Goal: Transaction & Acquisition: Obtain resource

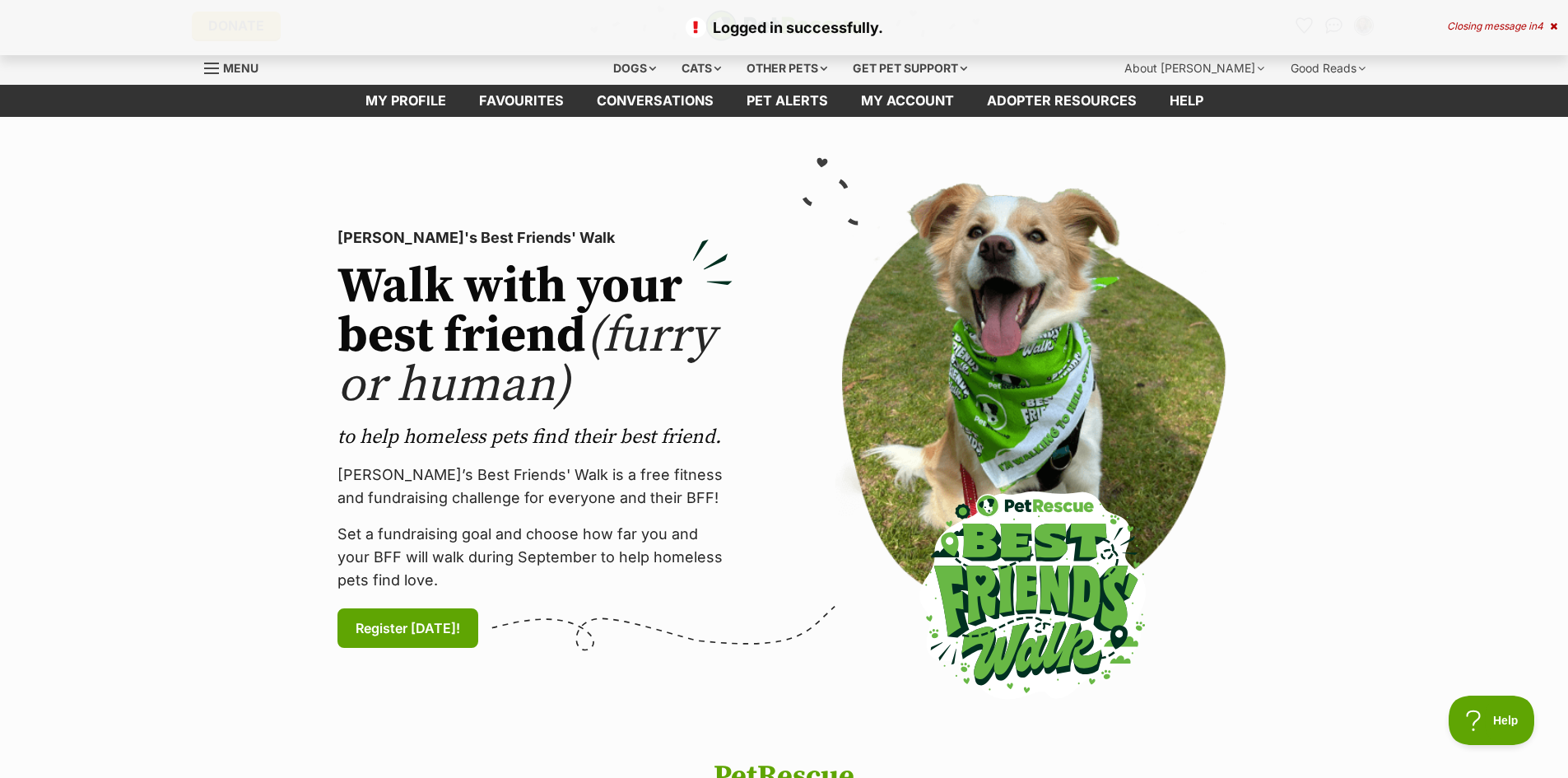
click at [1551, 25] on icon at bounding box center [1554, 26] width 7 height 10
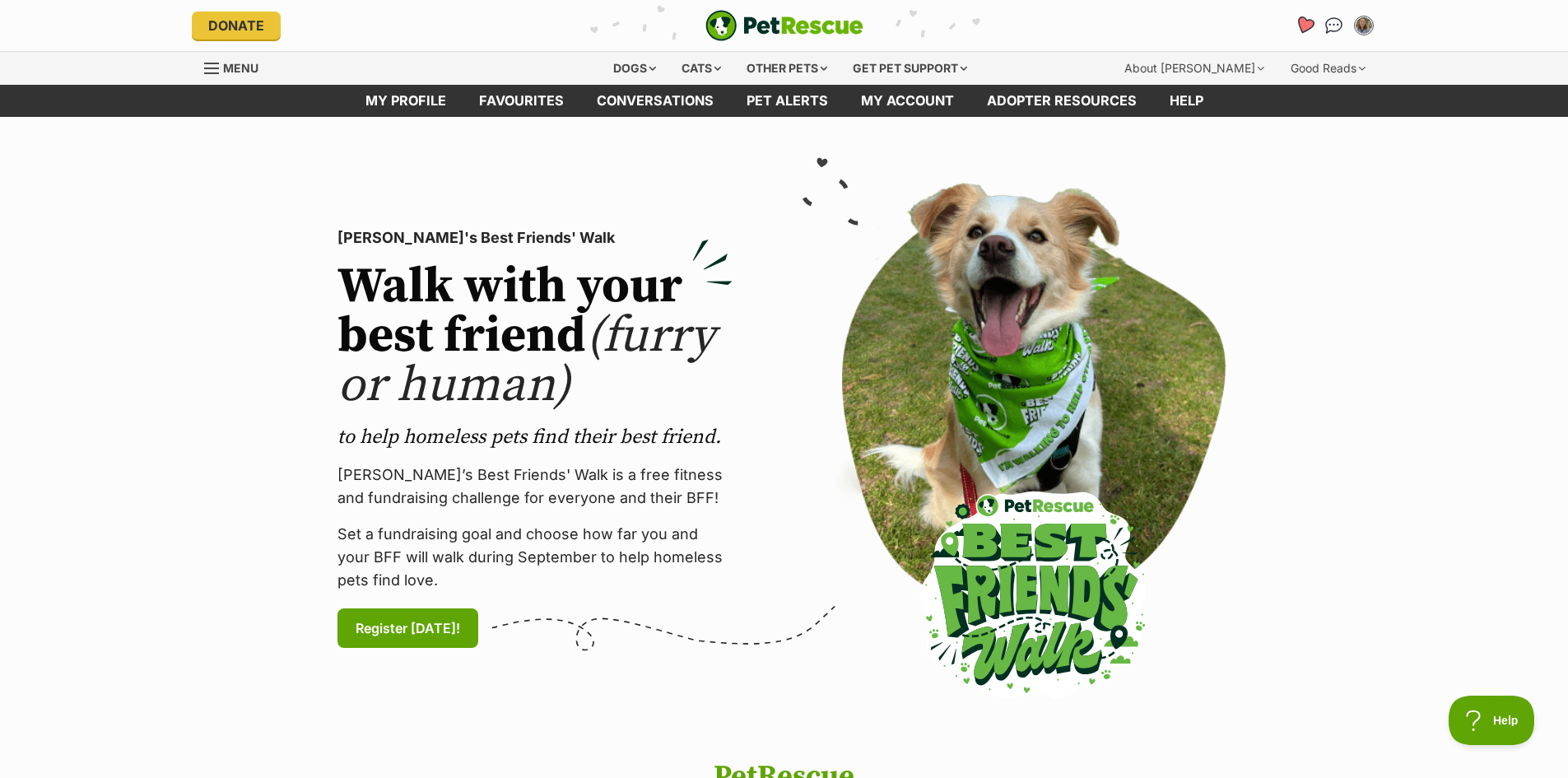
click at [1302, 28] on icon "Favourites" at bounding box center [1303, 24] width 20 height 19
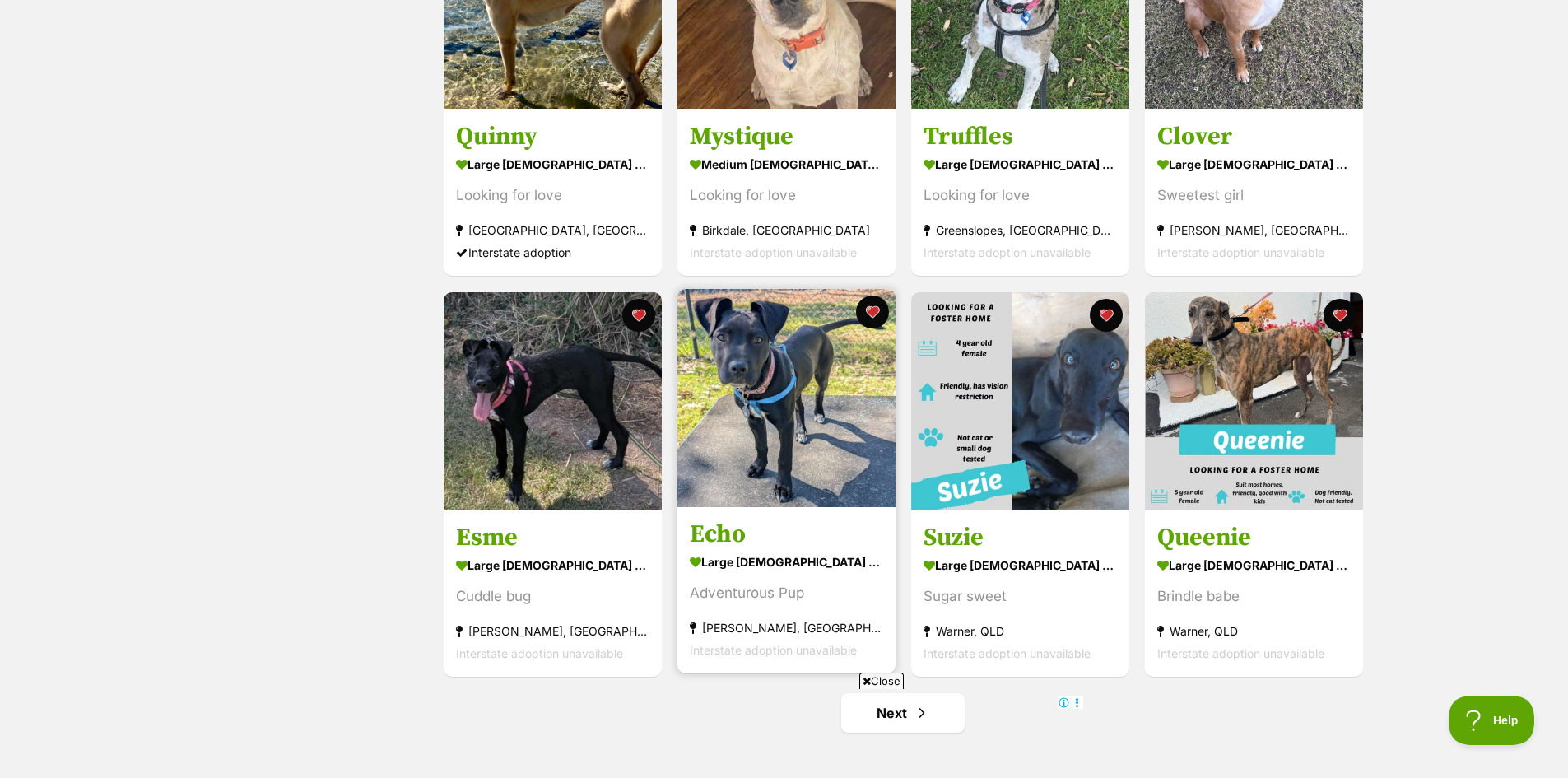
scroll to position [1894, 0]
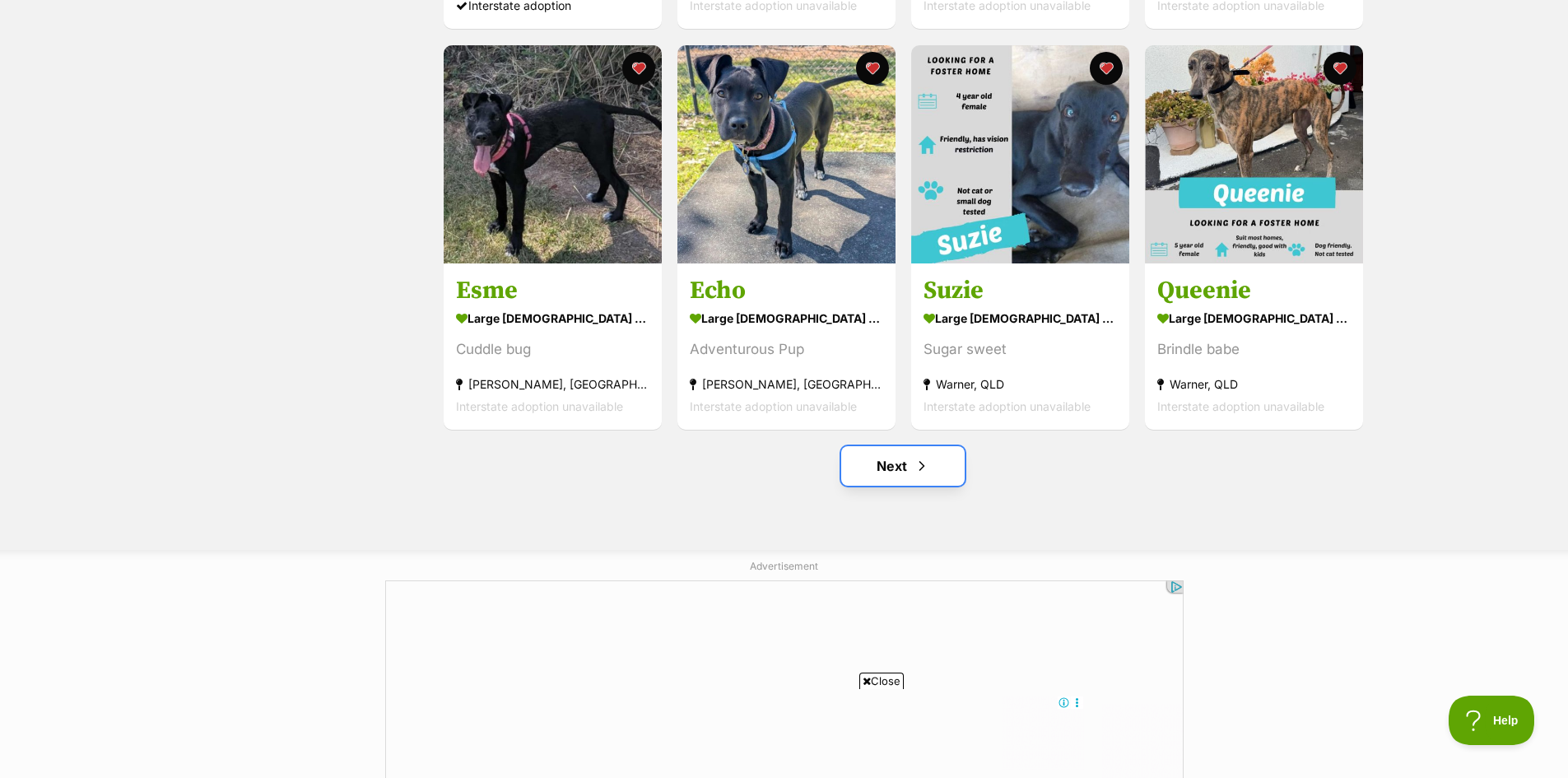
click at [929, 464] on span "Next page" at bounding box center [921, 466] width 16 height 20
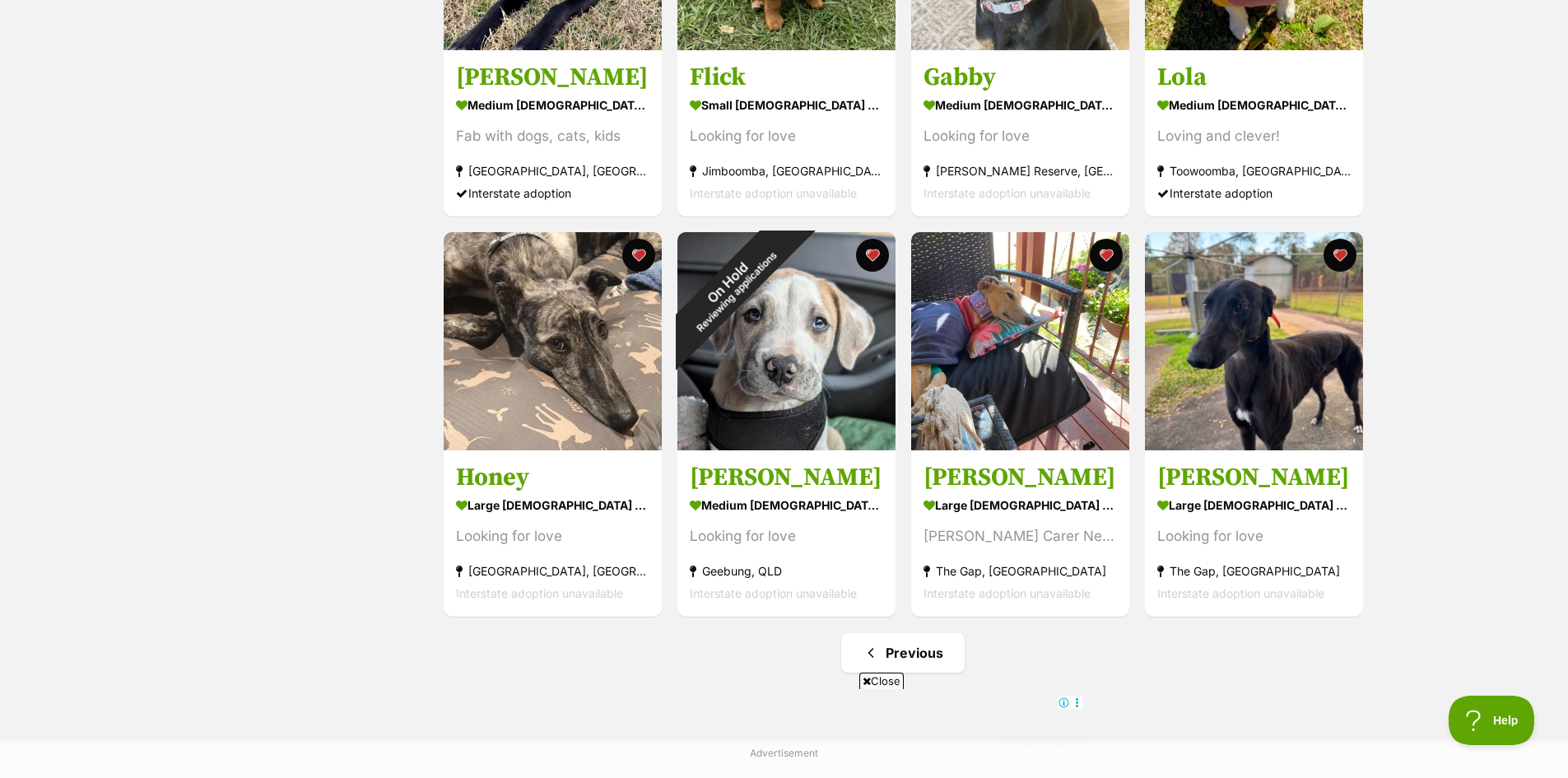
scroll to position [988, 0]
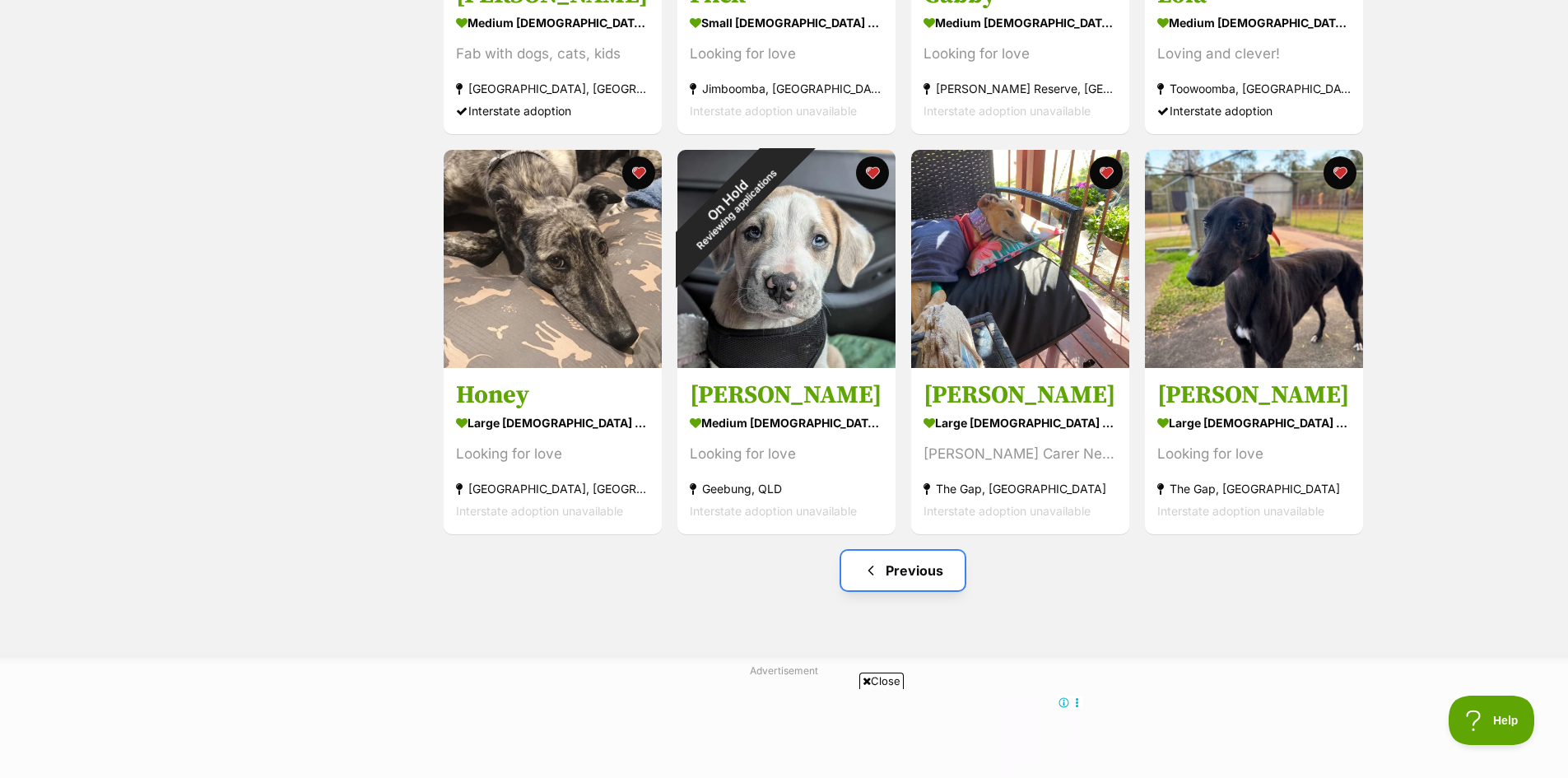
click at [904, 560] on link "Previous" at bounding box center [902, 571] width 124 height 40
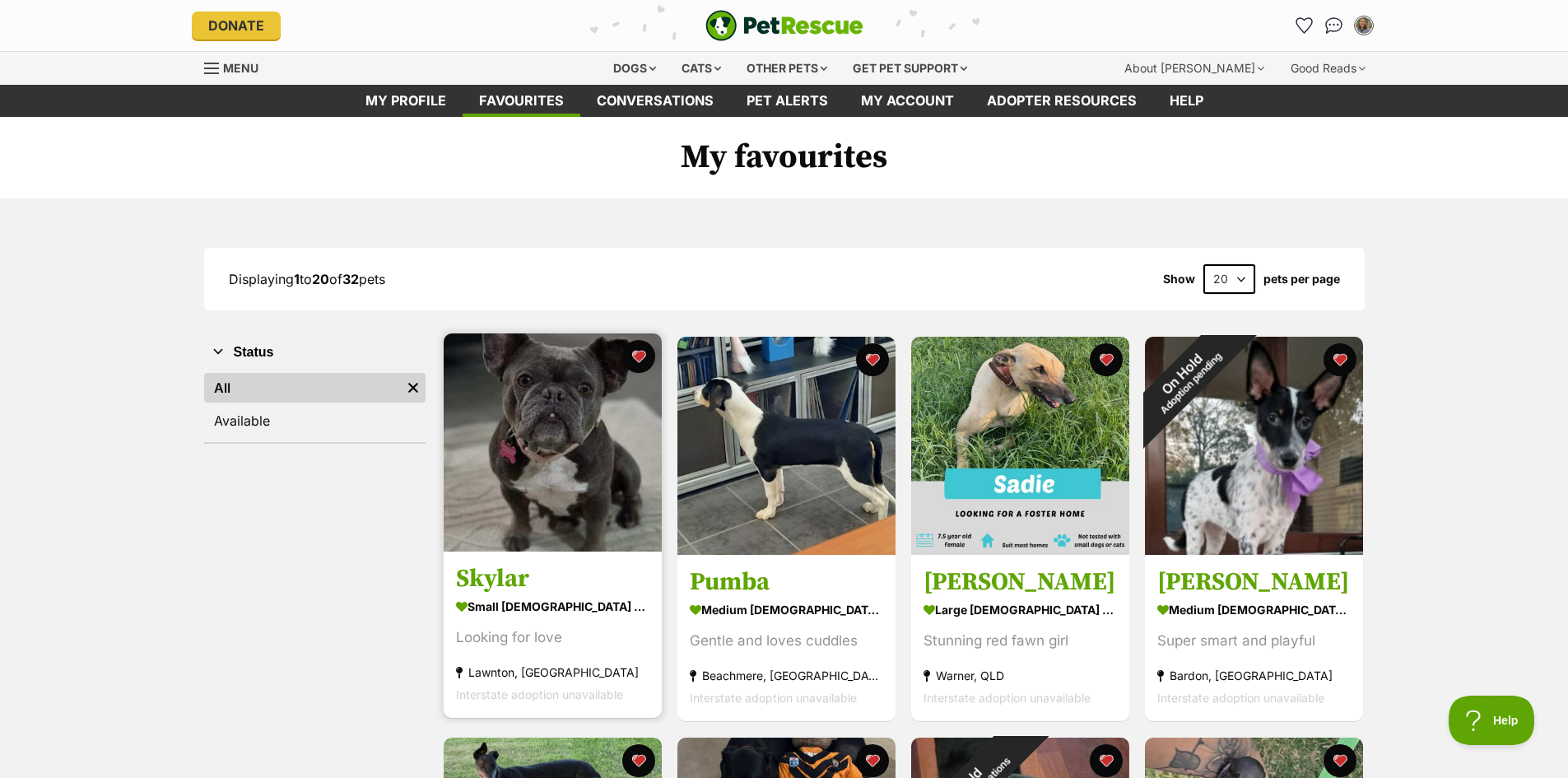
click at [555, 517] on img at bounding box center [552, 442] width 218 height 218
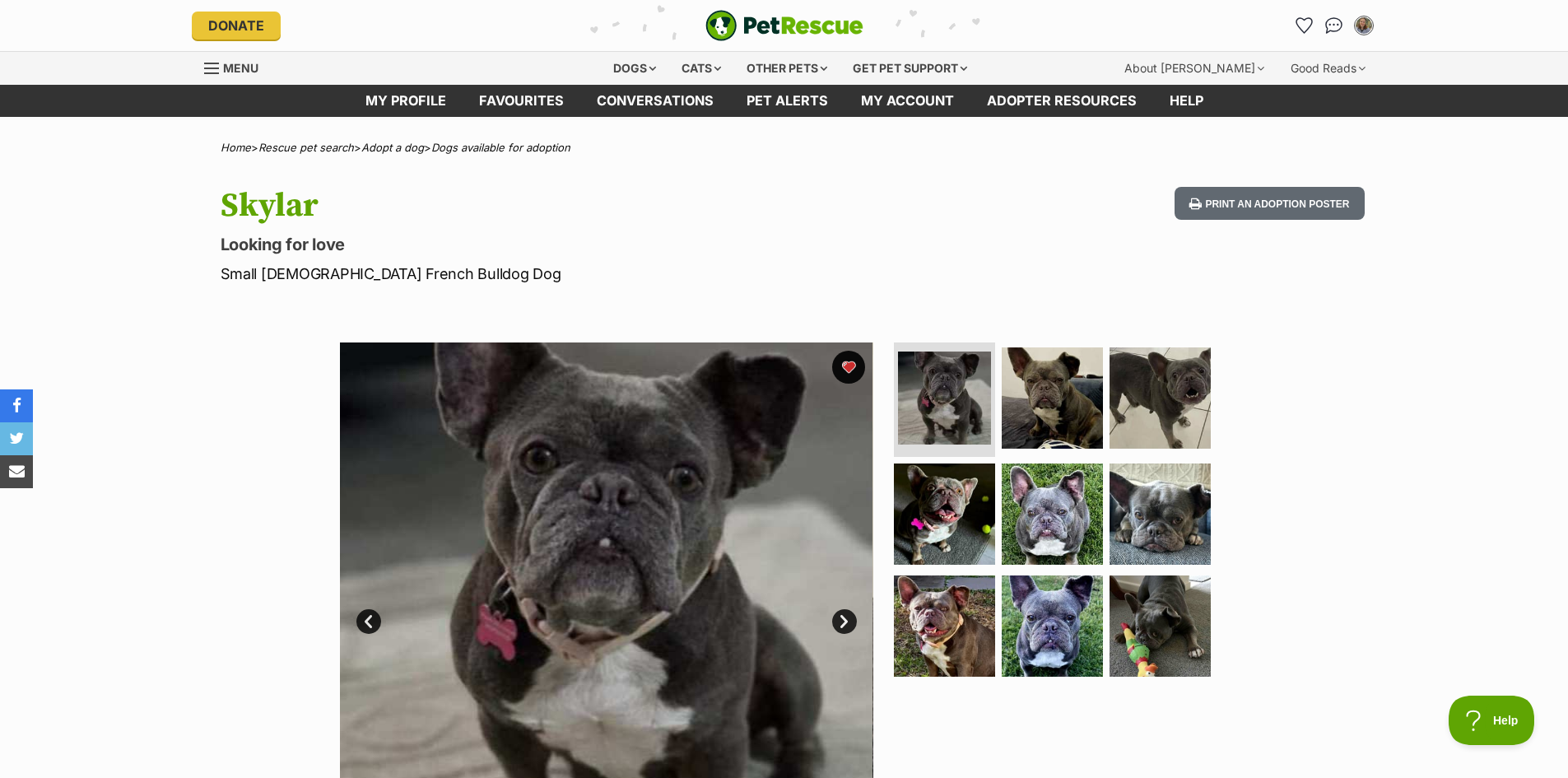
click at [239, 70] on span "Menu" at bounding box center [240, 67] width 35 height 14
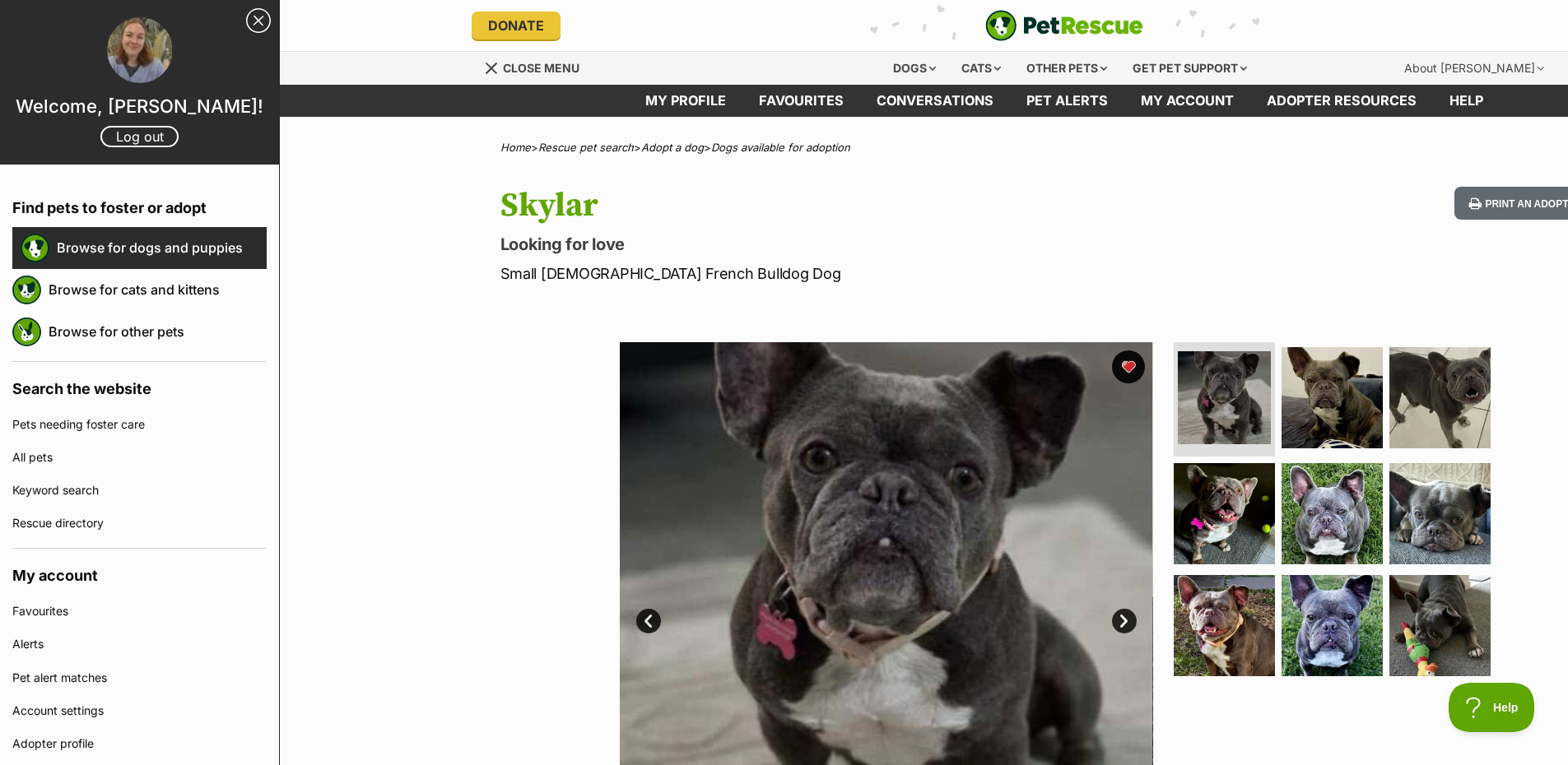
click at [175, 250] on link "Browse for dogs and puppies" at bounding box center [162, 247] width 210 height 34
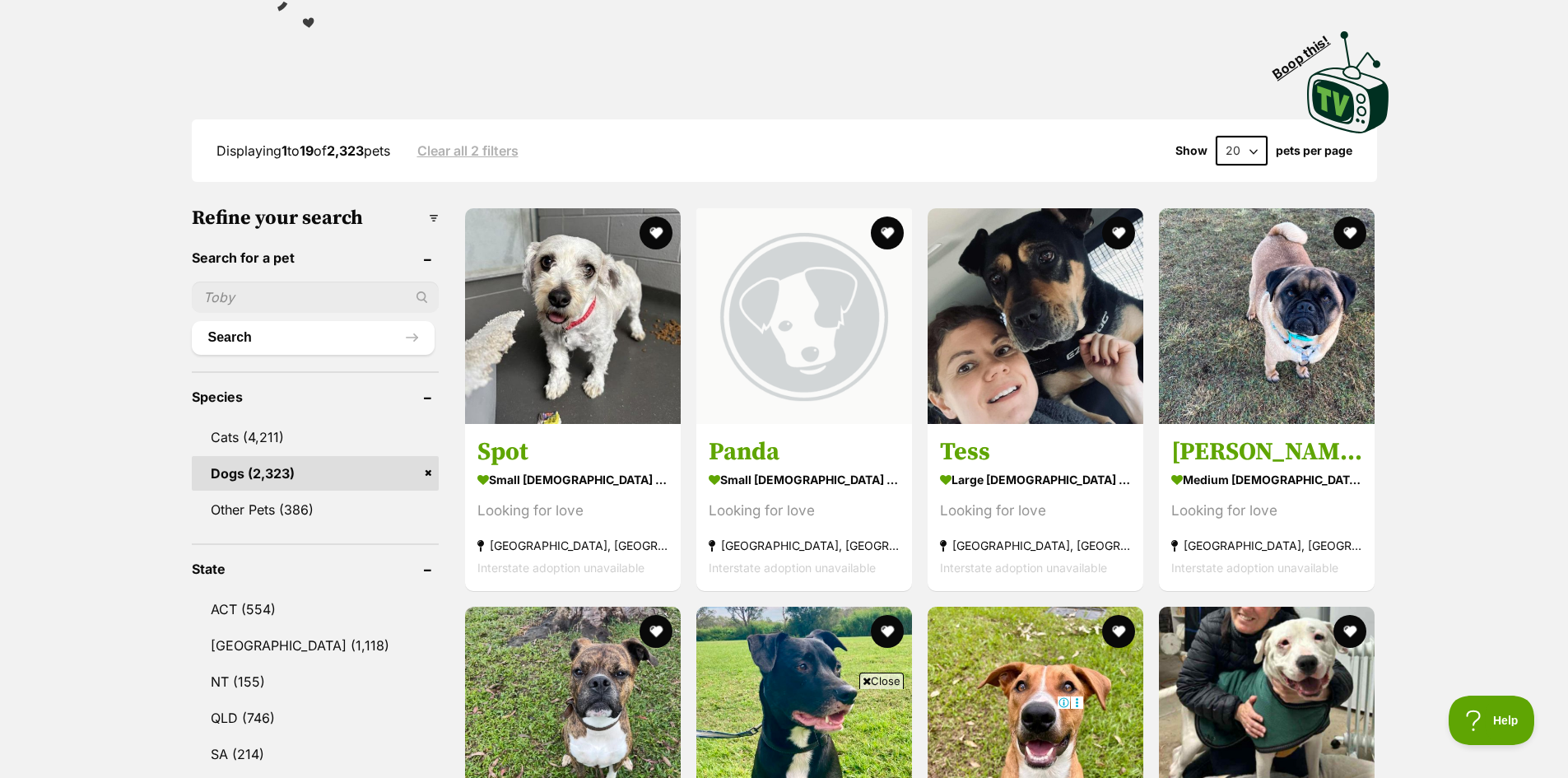
scroll to position [823, 0]
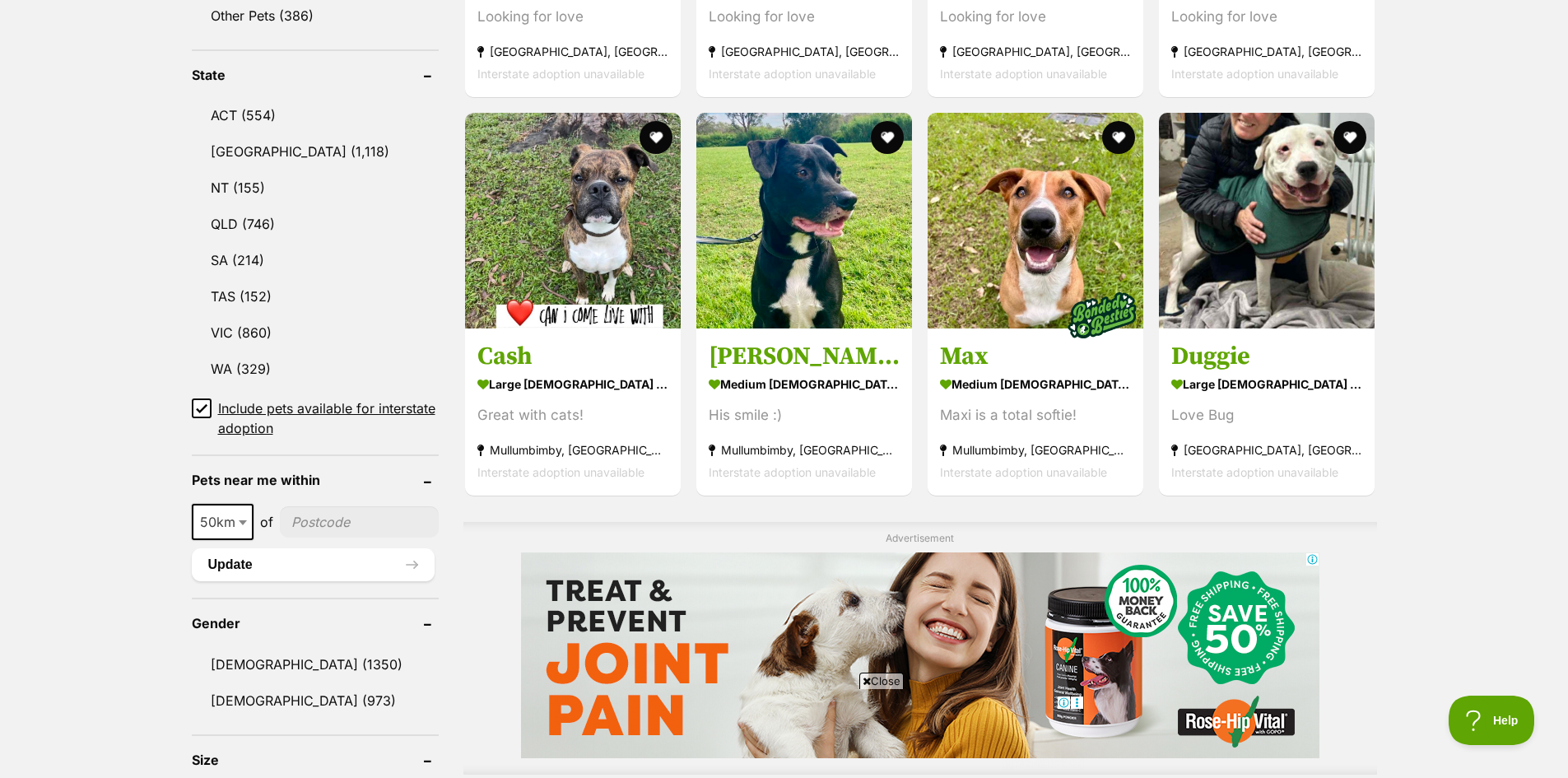
click at [247, 526] on span at bounding box center [244, 522] width 16 height 36
click at [357, 525] on input"] "postcode" at bounding box center [359, 521] width 159 height 32
click at [324, 514] on input"] "postcode" at bounding box center [359, 521] width 159 height 32
type input"] "4560"
click at [324, 548] on button "Update" at bounding box center [313, 565] width 243 height 33
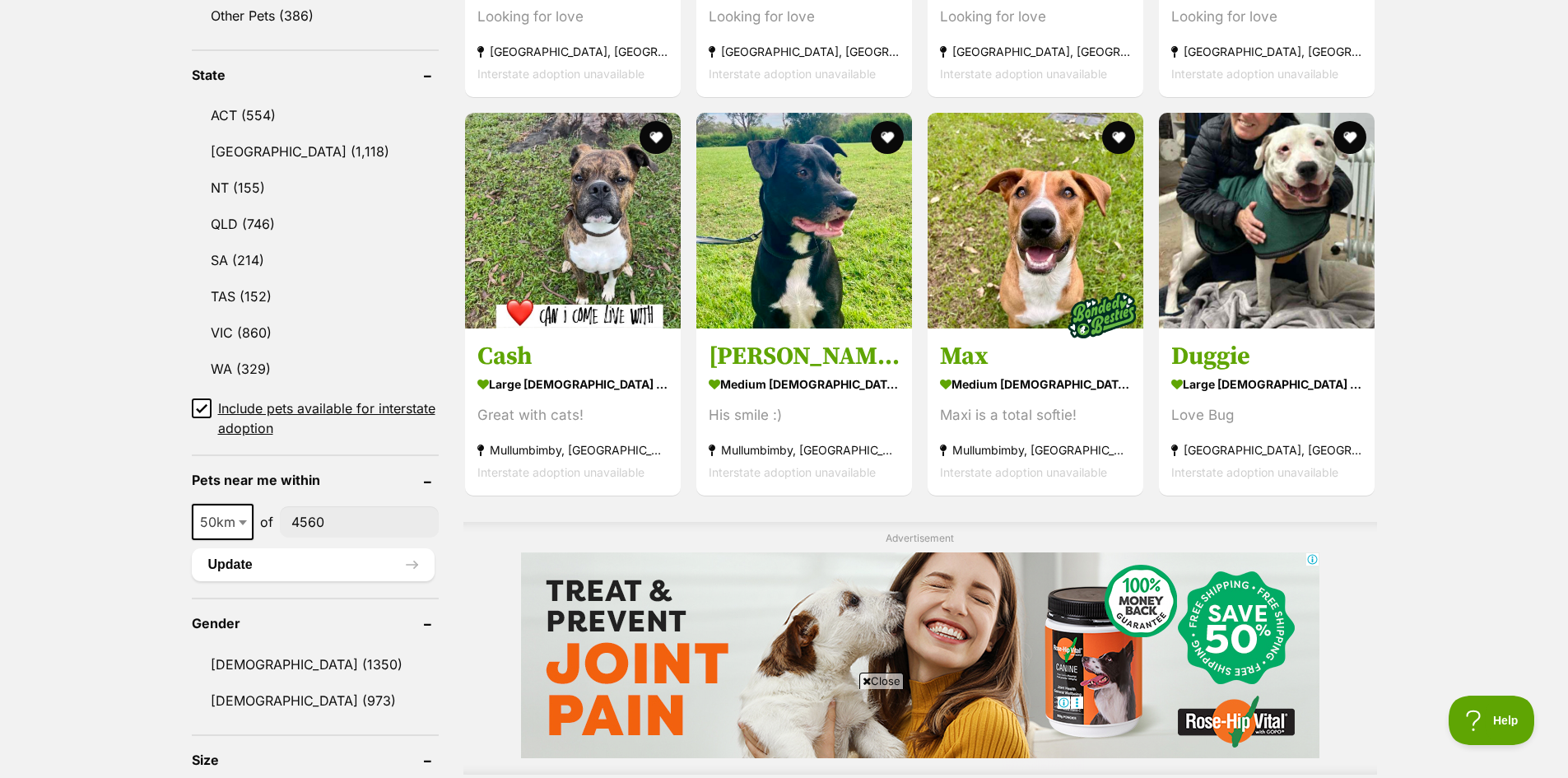
scroll to position [1070, 0]
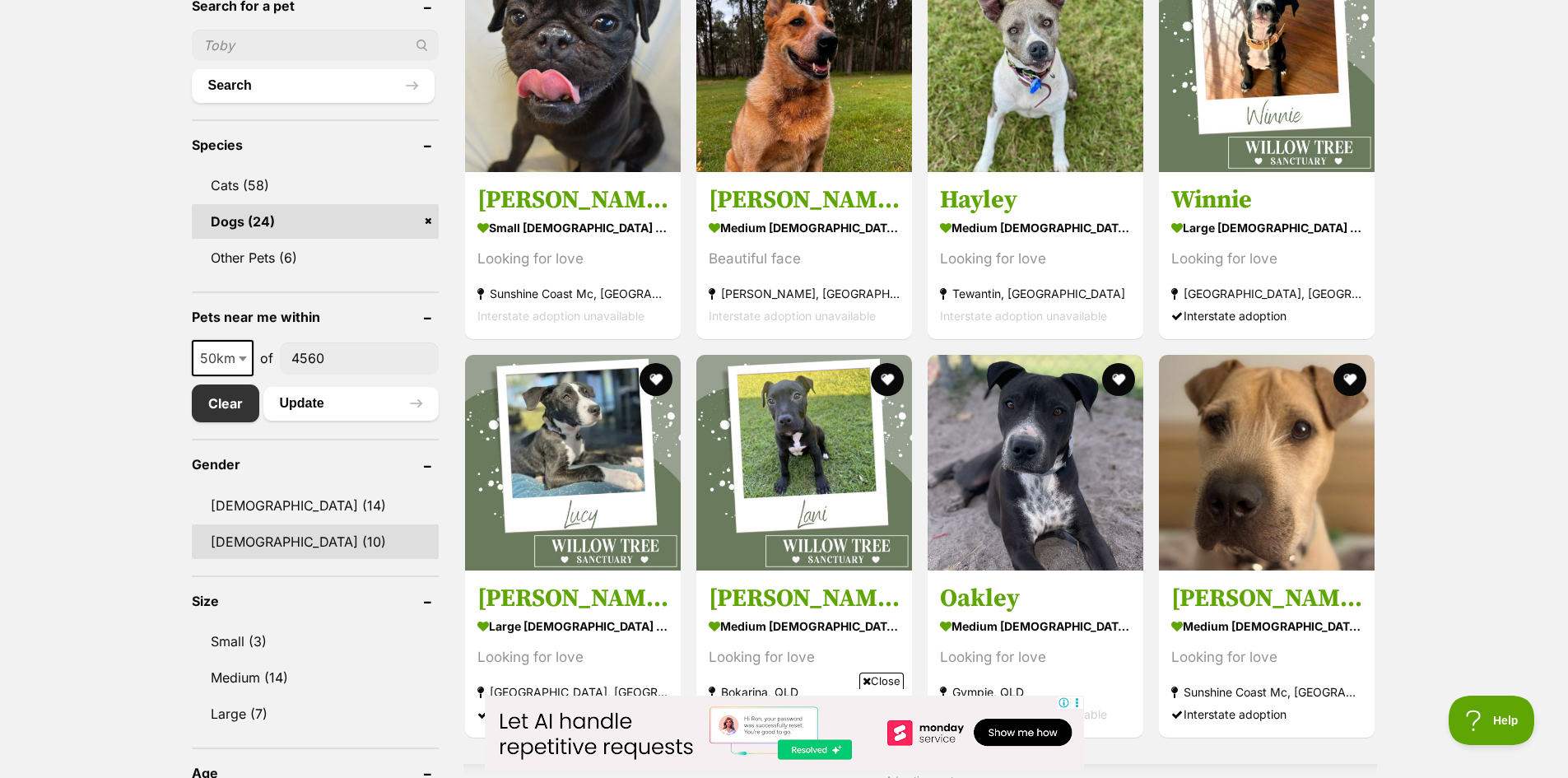
click at [248, 540] on link "[DEMOGRAPHIC_DATA] (10)" at bounding box center [314, 541] width 247 height 34
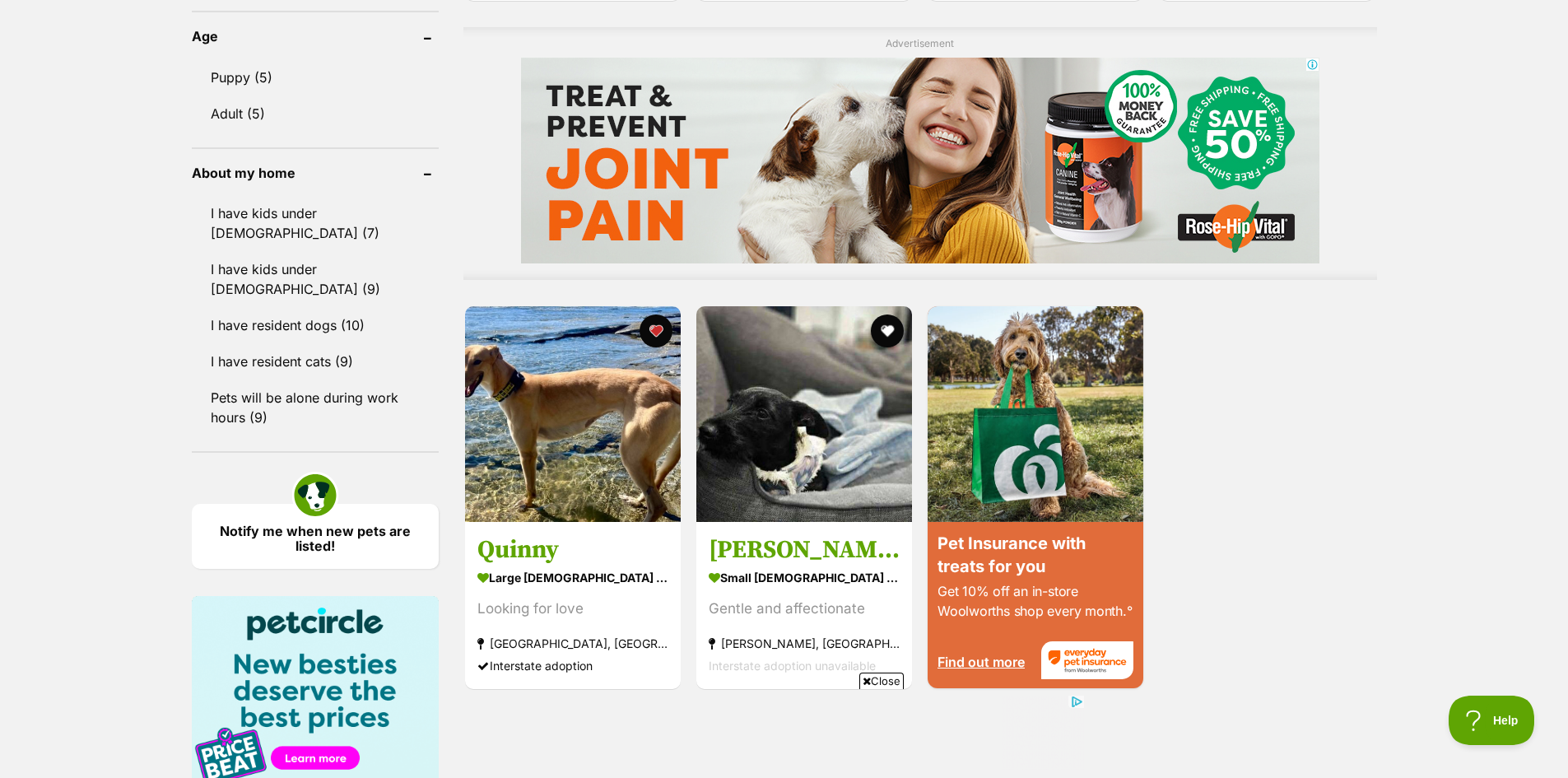
scroll to position [1646, 0]
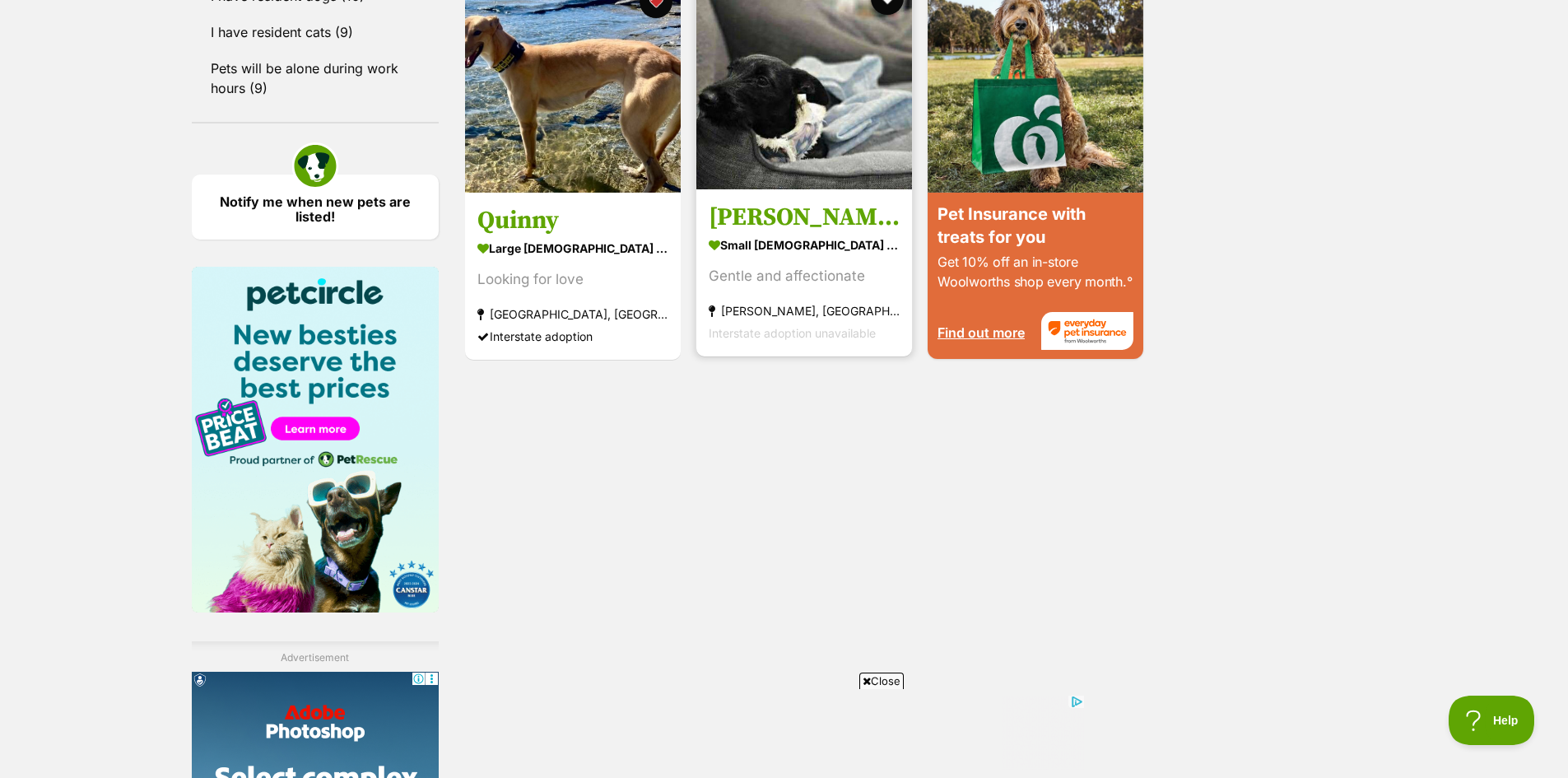
click at [786, 190] on link "[PERSON_NAME] small [DEMOGRAPHIC_DATA] Dog Gentle and affectionate [GEOGRAPHIC_…" at bounding box center [804, 272] width 216 height 167
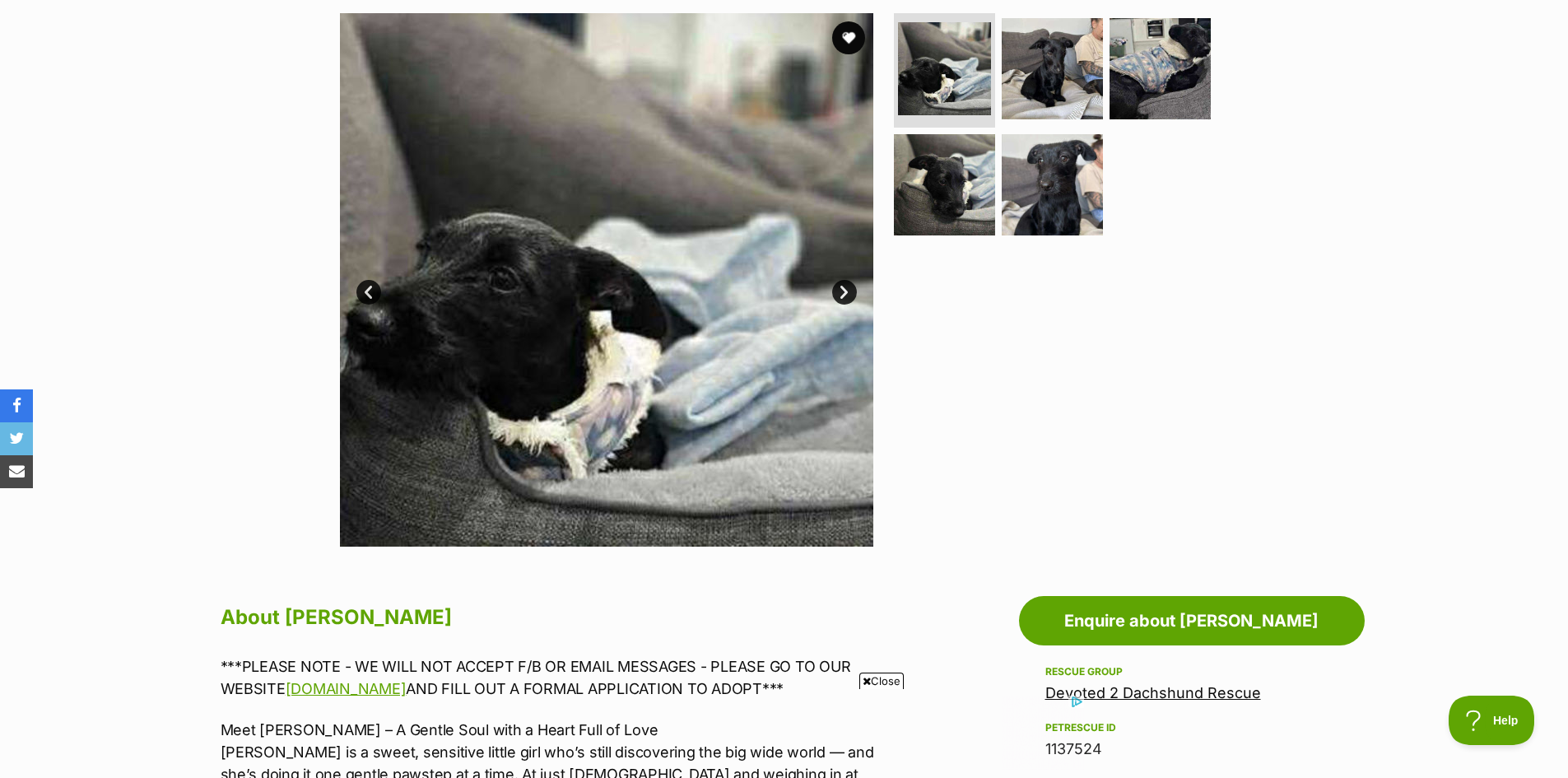
scroll to position [164, 0]
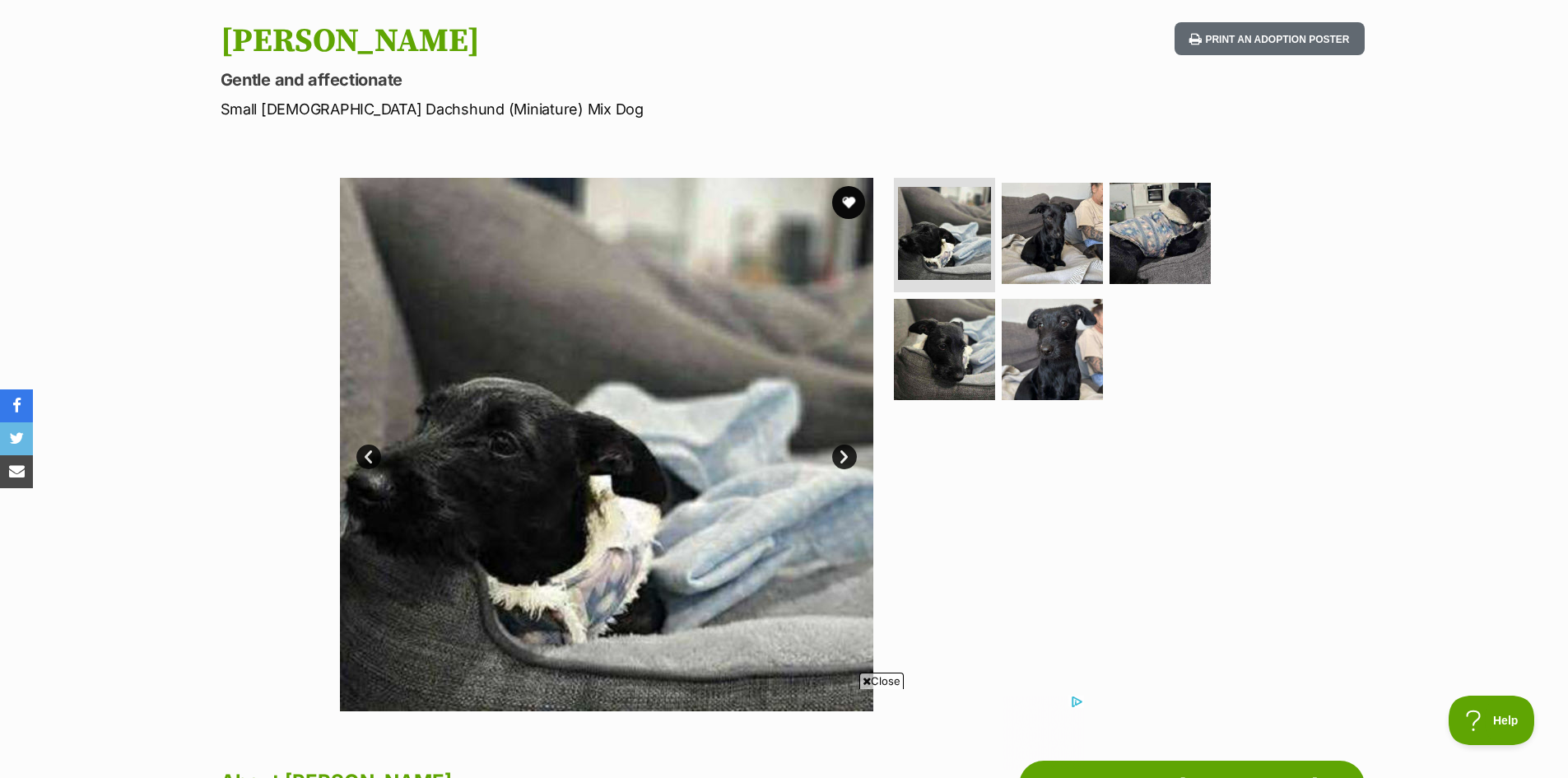
click at [845, 451] on link "Next" at bounding box center [844, 456] width 24 height 24
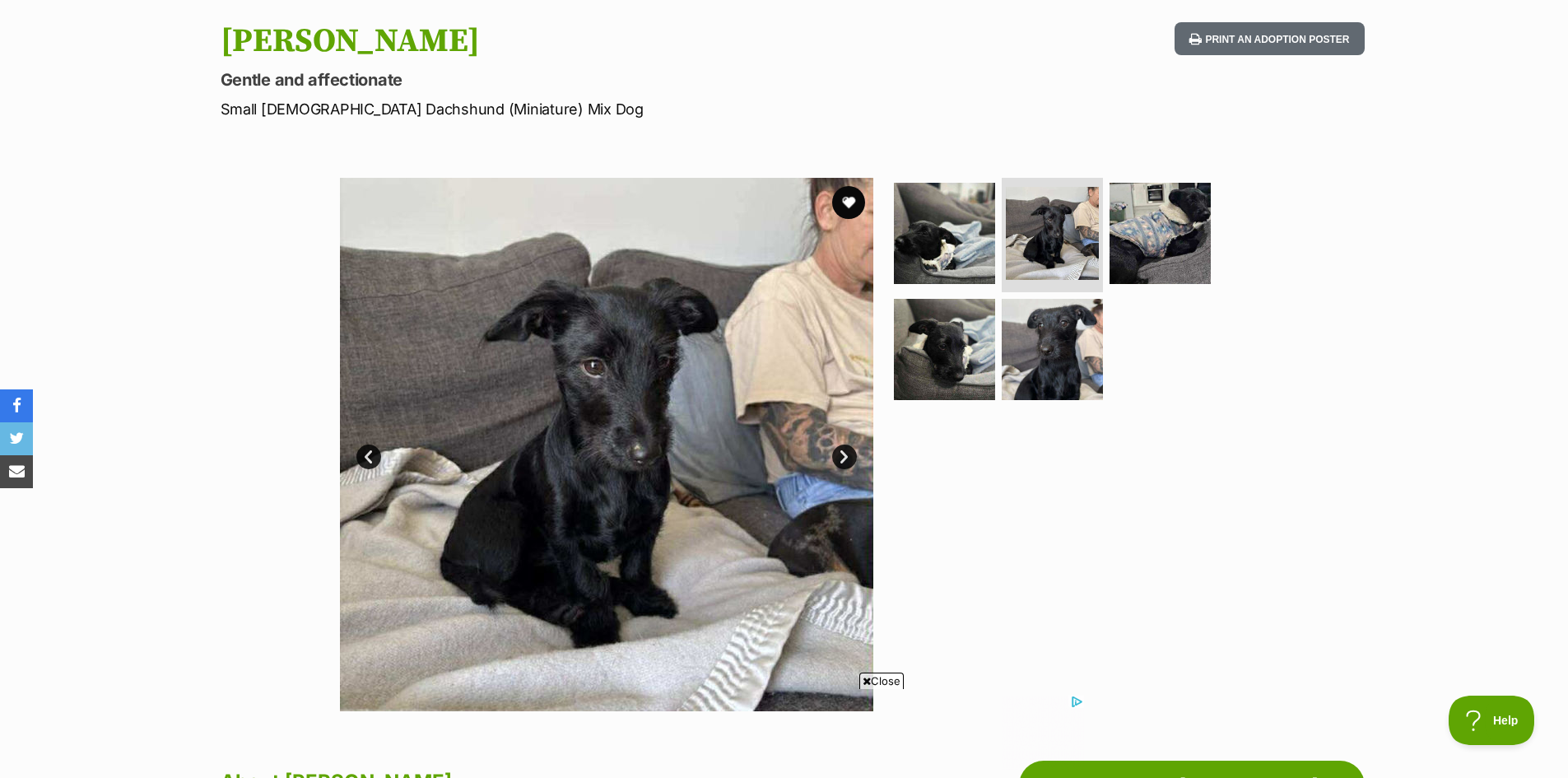
click at [848, 458] on link "Next" at bounding box center [844, 456] width 24 height 24
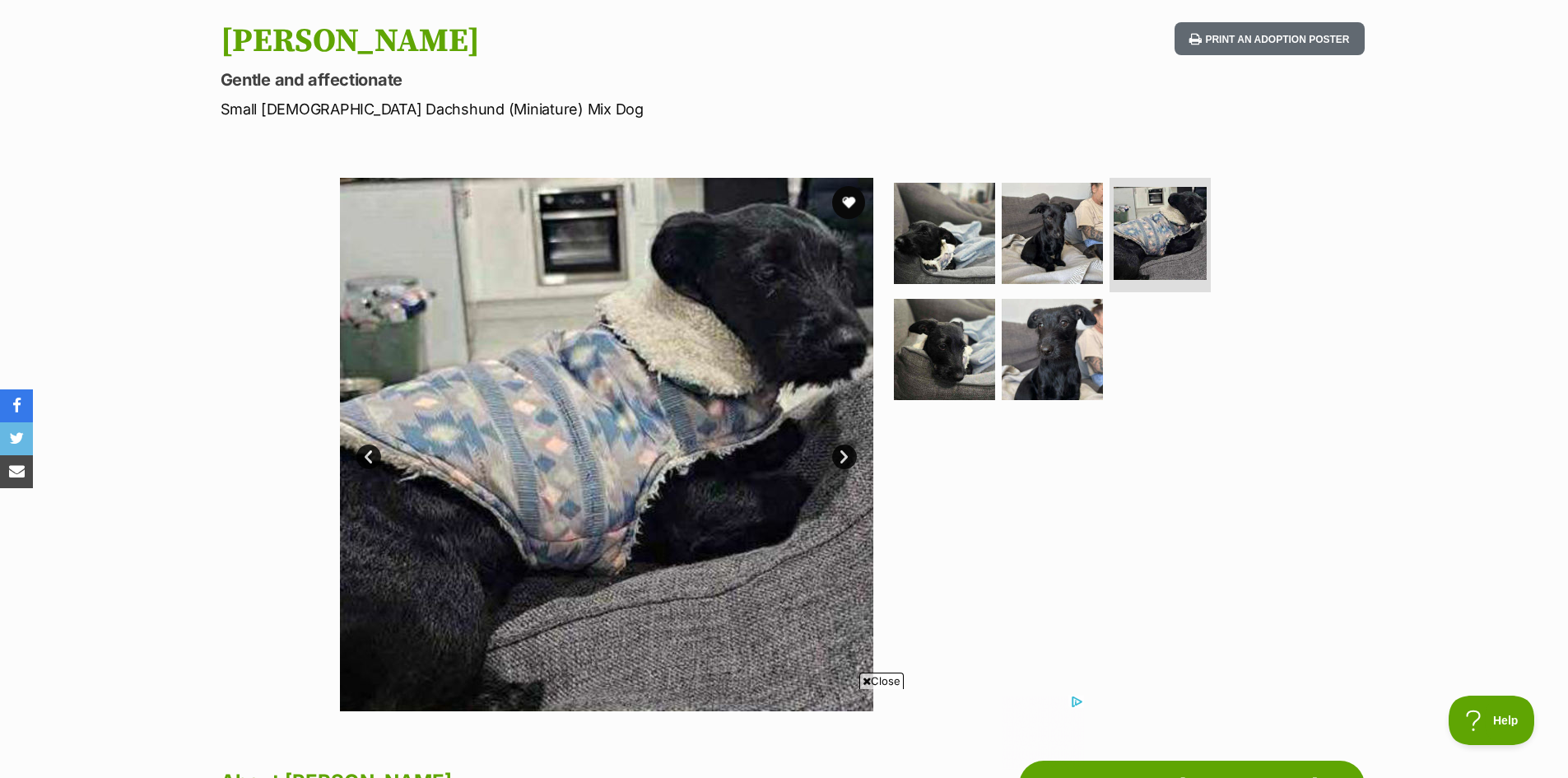
click at [849, 458] on link "Next" at bounding box center [844, 456] width 24 height 24
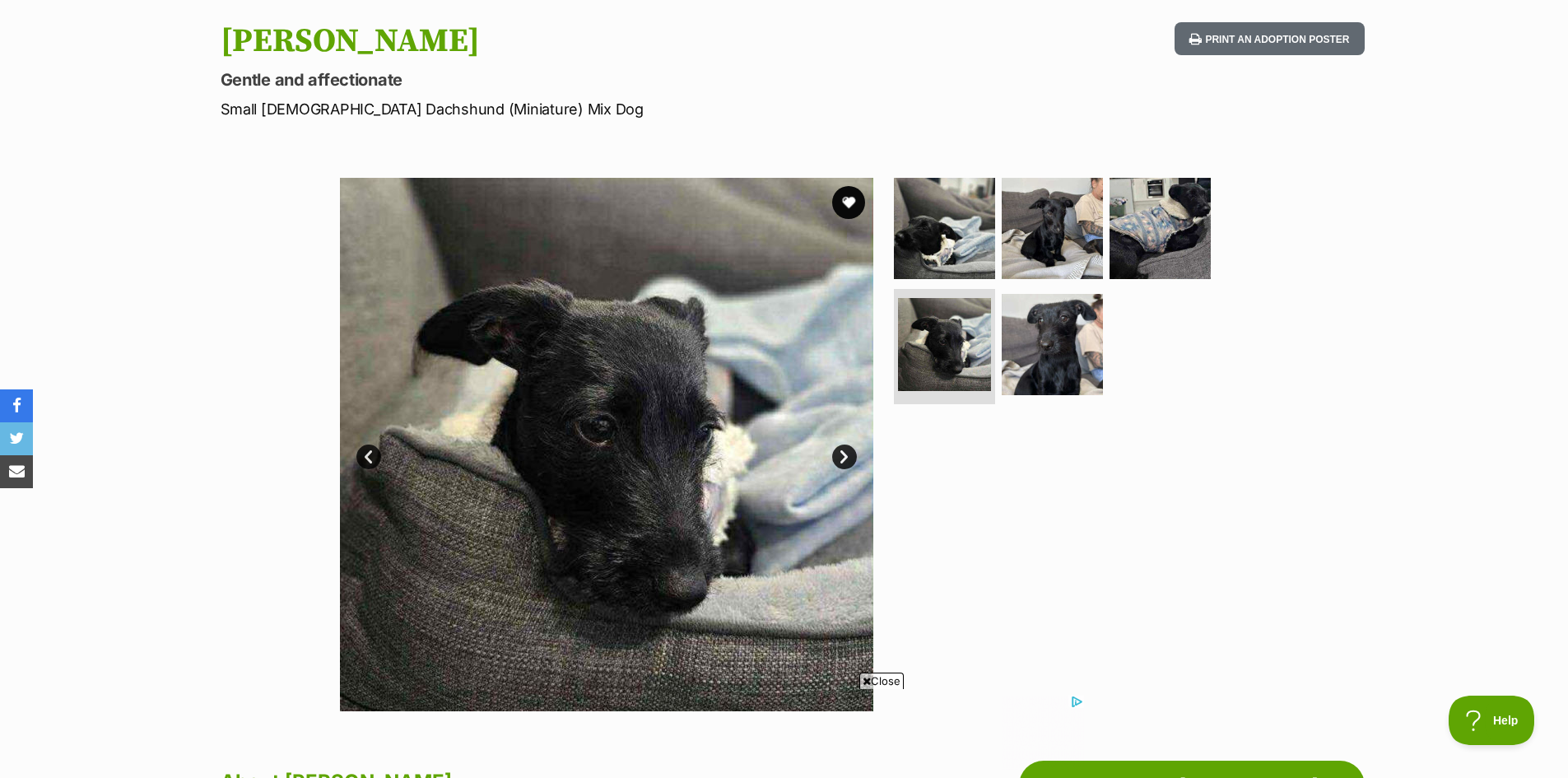
click at [849, 458] on link "Next" at bounding box center [844, 456] width 24 height 24
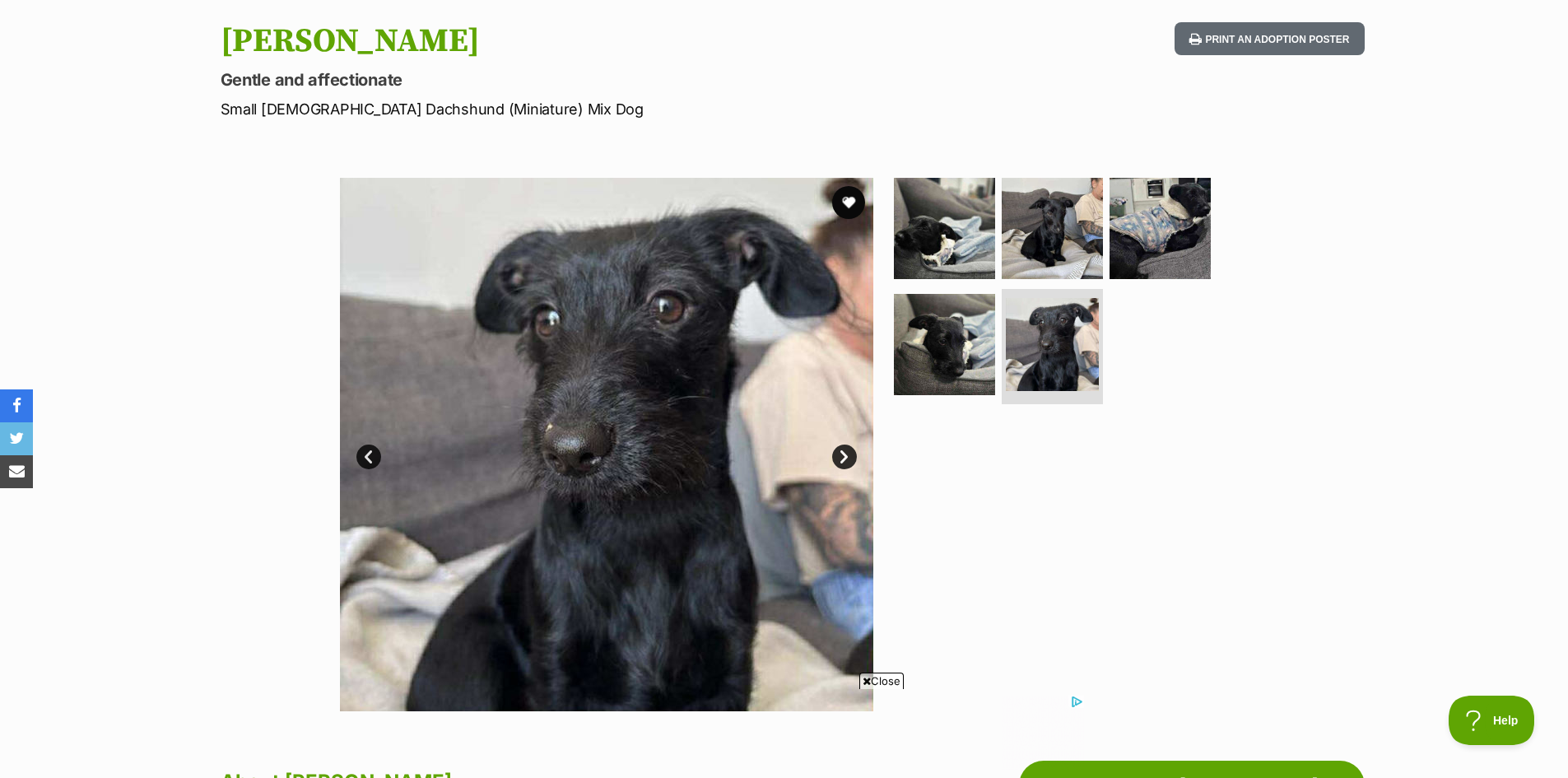
click at [849, 458] on link "Next" at bounding box center [844, 456] width 24 height 24
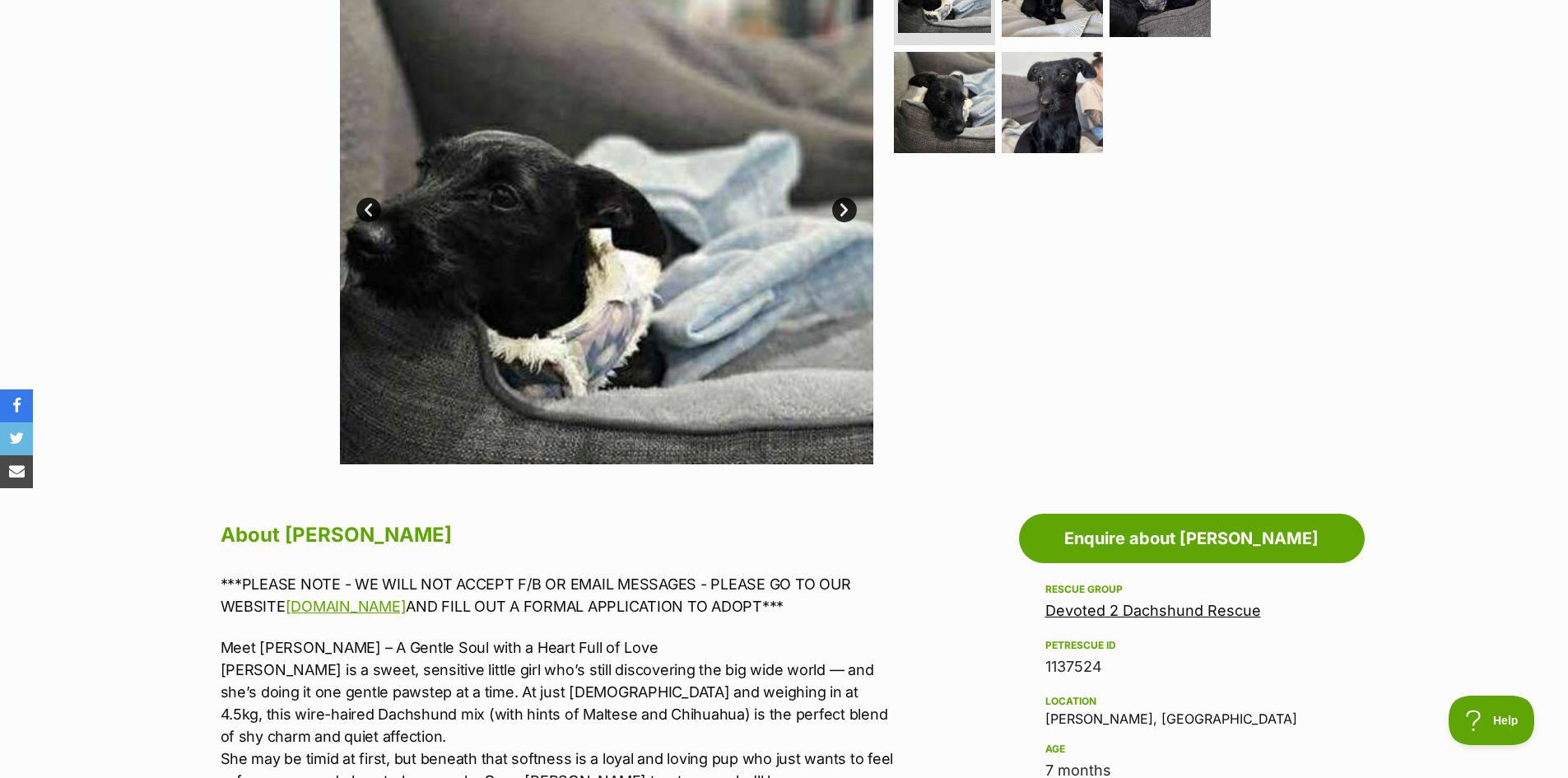
scroll to position [0, 0]
